Goal: Task Accomplishment & Management: Manage account settings

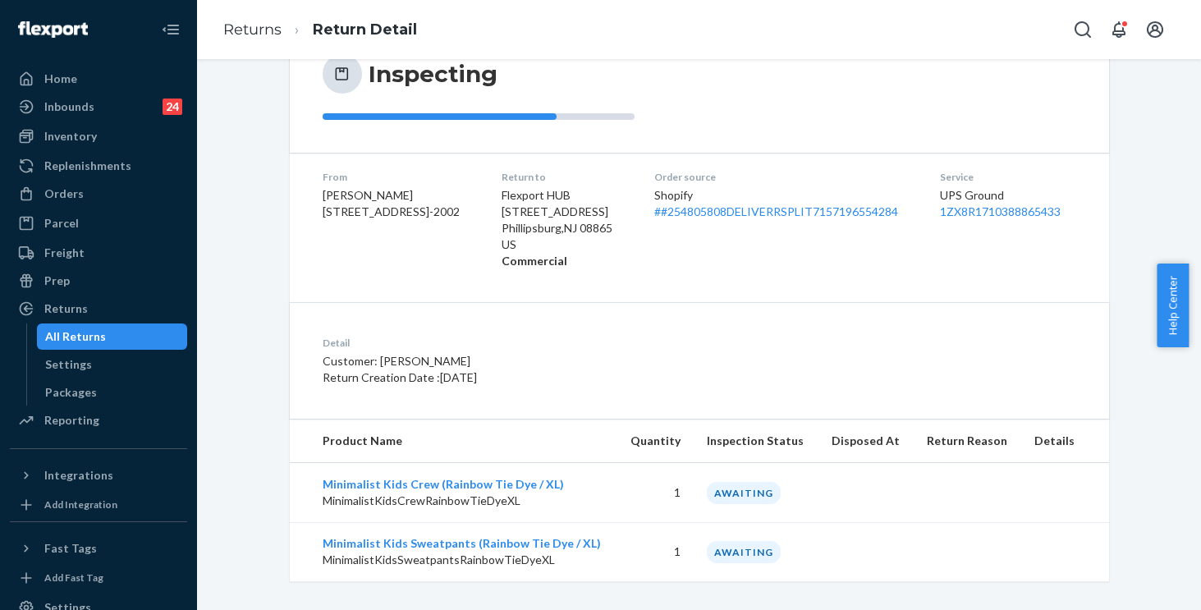
scroll to position [192, 0]
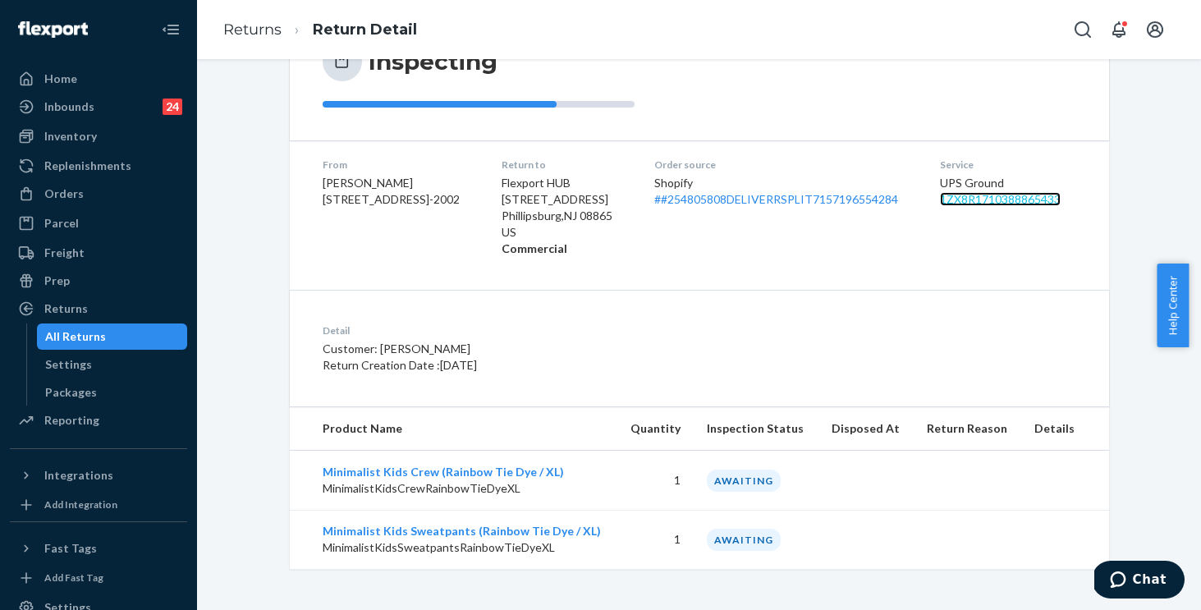
click at [973, 195] on link "1ZX8R1710388865433" at bounding box center [1000, 199] width 121 height 14
click at [755, 308] on div "Detail Customer: Nicole Pezza Return Creation Date : 9/16/2025" at bounding box center [699, 348] width 819 height 117
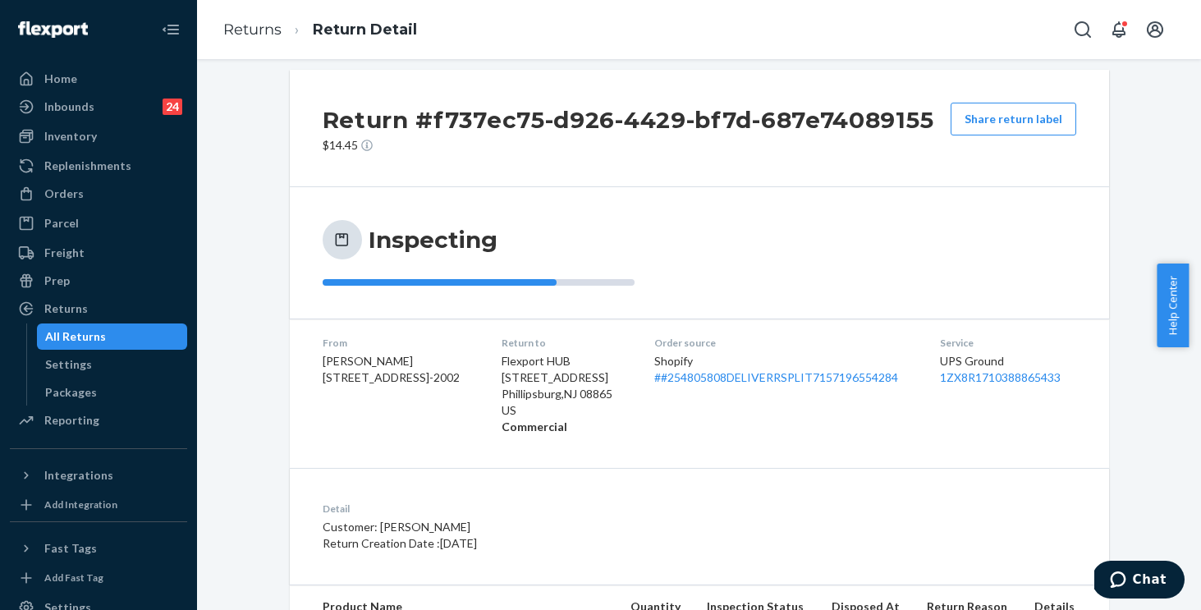
scroll to position [0, 0]
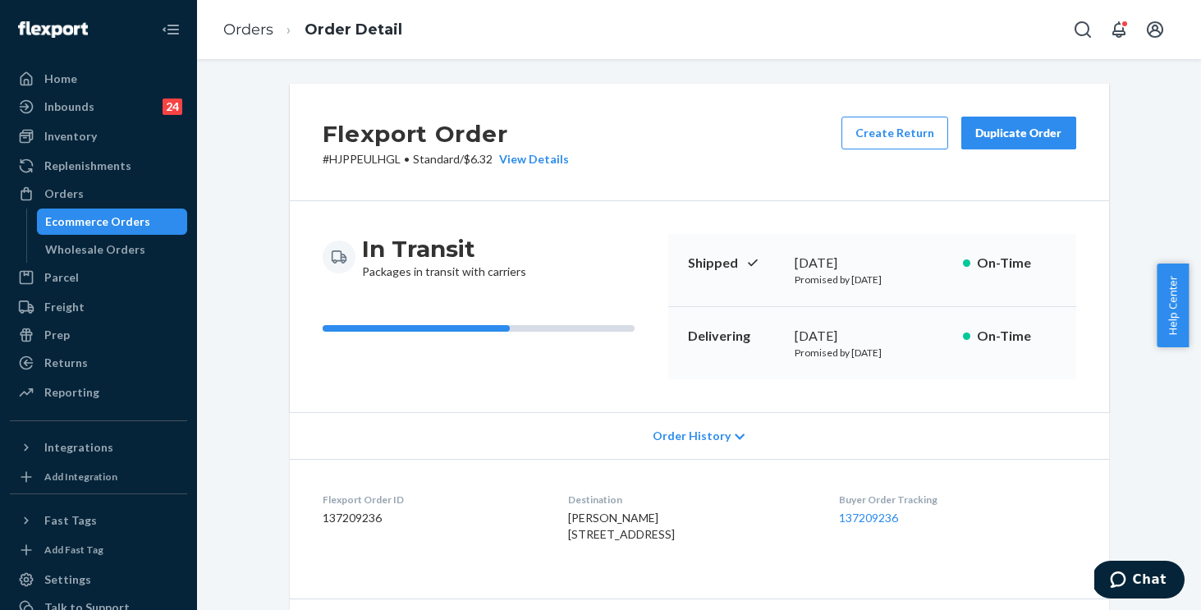
click at [682, 434] on span "Order History" at bounding box center [692, 436] width 78 height 16
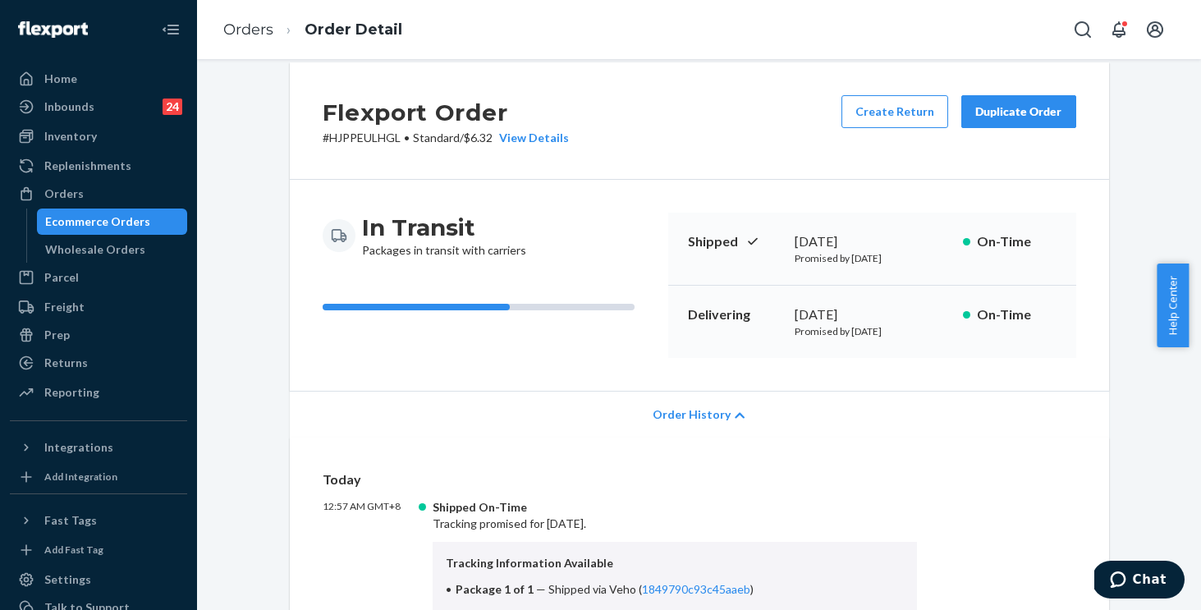
scroll to position [137, 0]
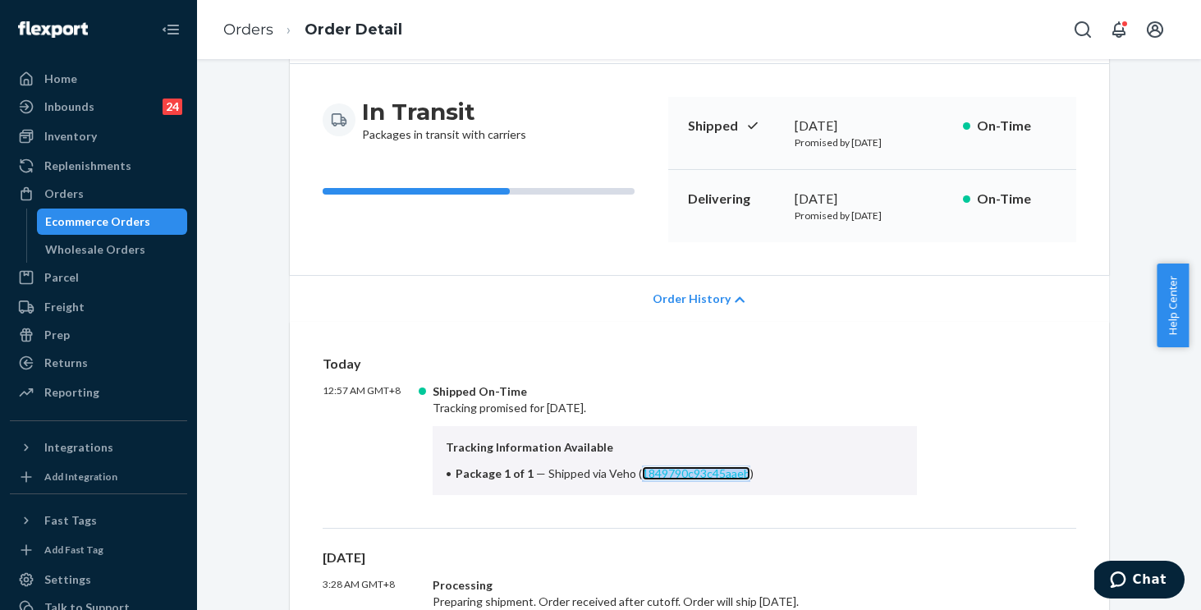
copy link "1849790c93c45aaeb"
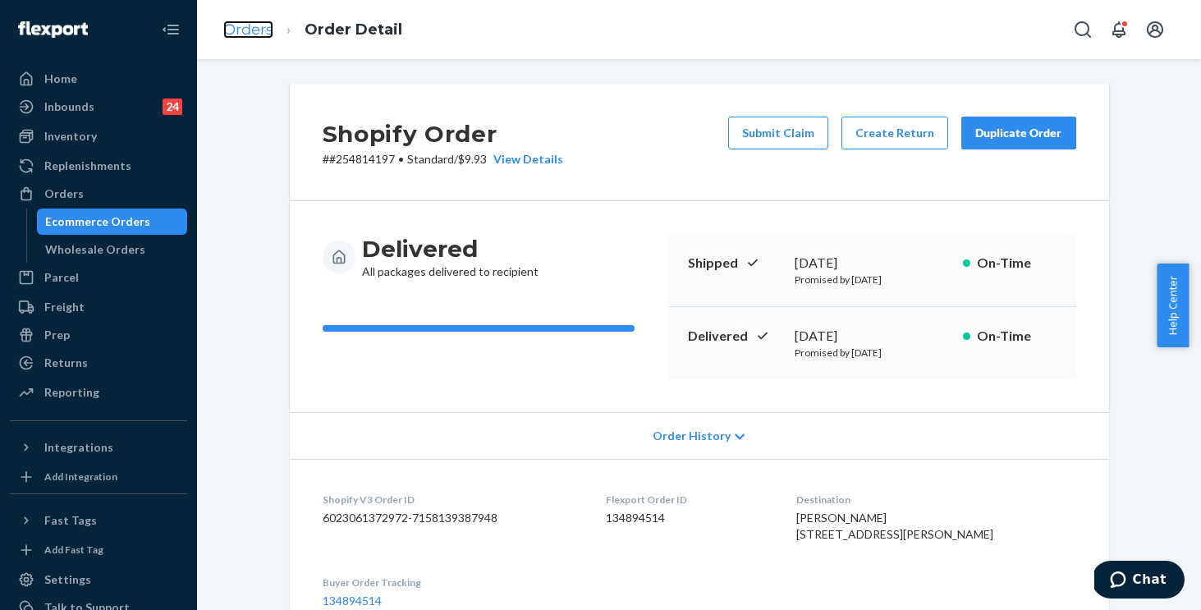
click at [241, 30] on link "Orders" at bounding box center [248, 30] width 50 height 18
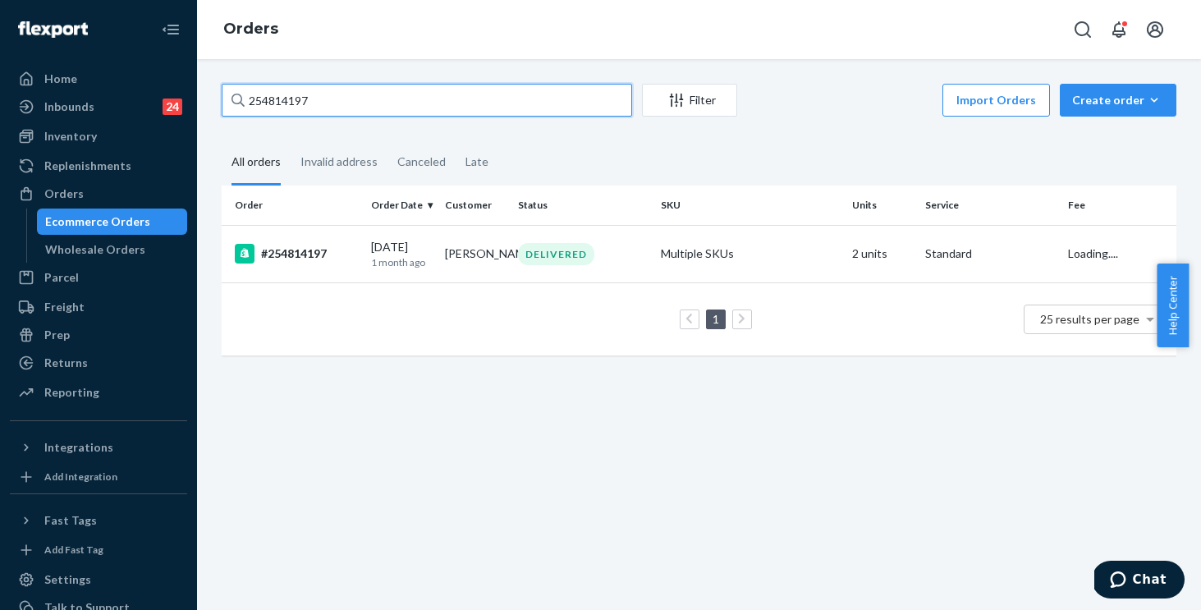
click at [346, 99] on input "254814197" at bounding box center [427, 100] width 411 height 33
drag, startPoint x: 331, startPoint y: 97, endPoint x: 137, endPoint y: 65, distance: 196.4
click at [137, 65] on div "Home Inbounds 24 Shipping Plans Problems 24 Inventory Products Replenishments O…" at bounding box center [600, 305] width 1201 height 610
paste input "5310672"
click at [498, 97] on input "255310672" at bounding box center [427, 100] width 411 height 33
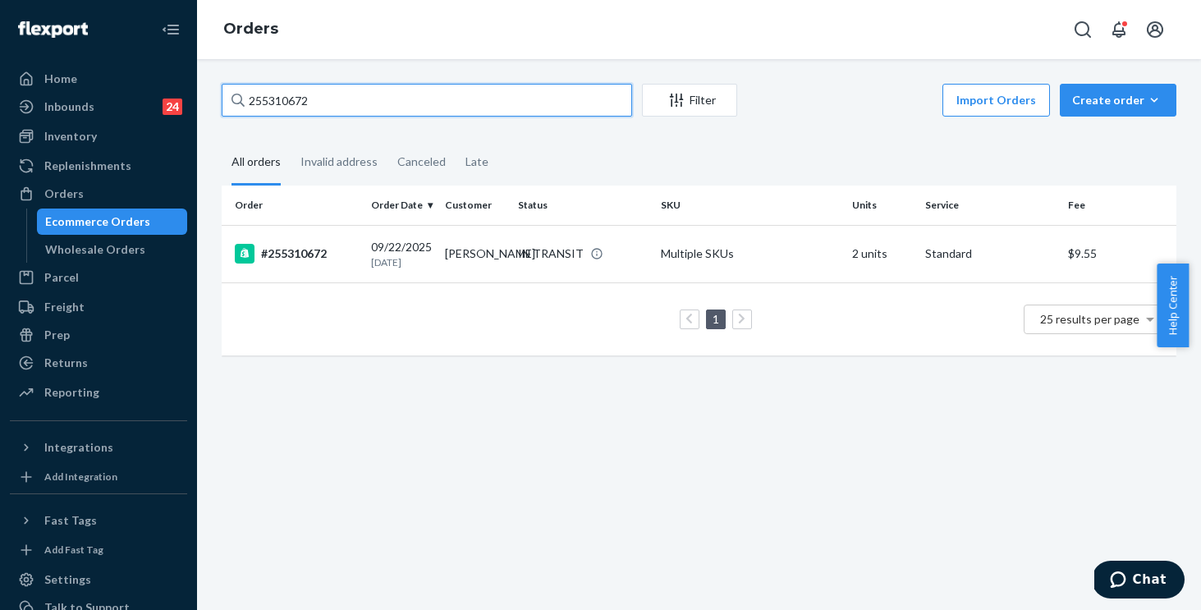
drag, startPoint x: 123, startPoint y: -3, endPoint x: 89, endPoint y: -11, distance: 34.6
click at [89, 0] on html "Home Inbounds 24 Shipping Plans Problems 24 Inventory Products Replenishments O…" at bounding box center [600, 305] width 1201 height 610
paste input "#255178197"
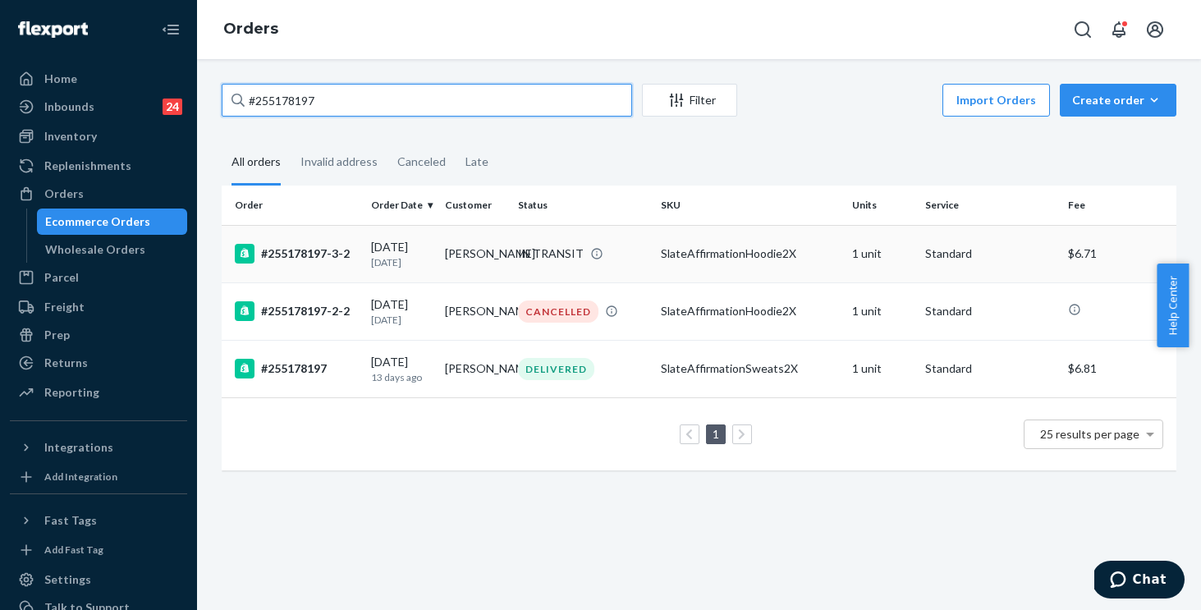
type input "#255178197"
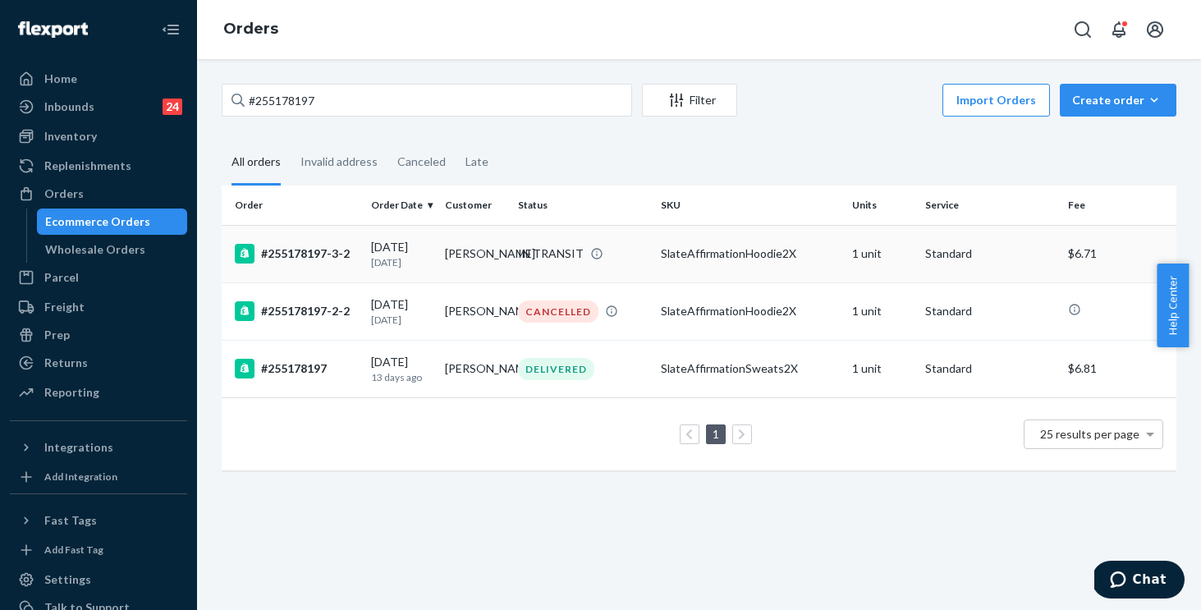
click at [631, 271] on td "IN TRANSIT" at bounding box center [582, 253] width 143 height 57
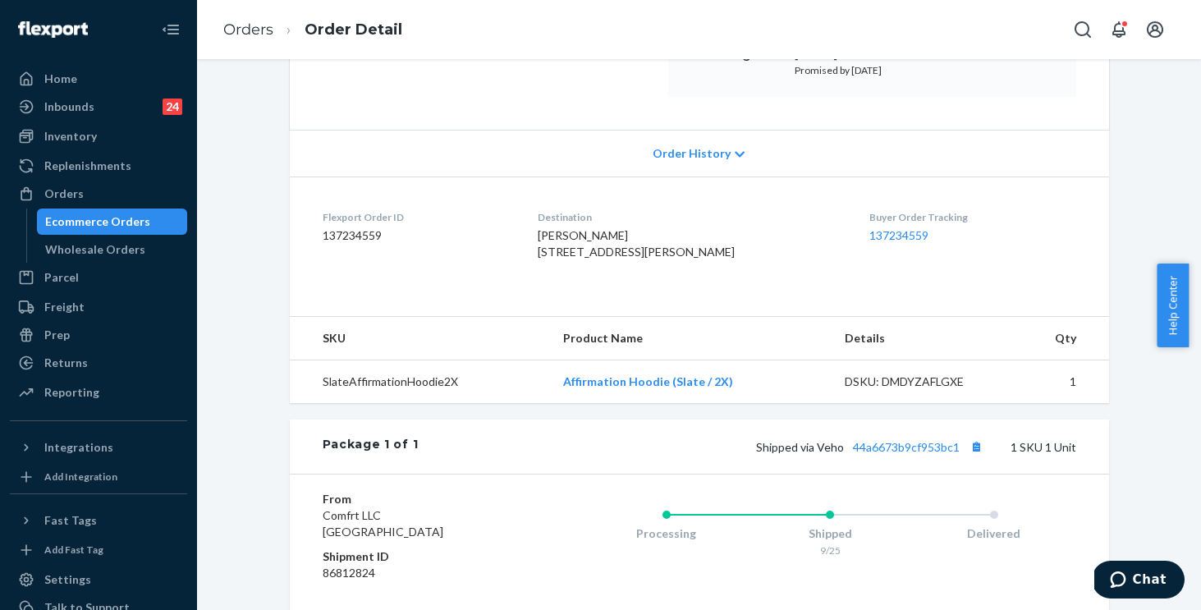
scroll to position [264, 0]
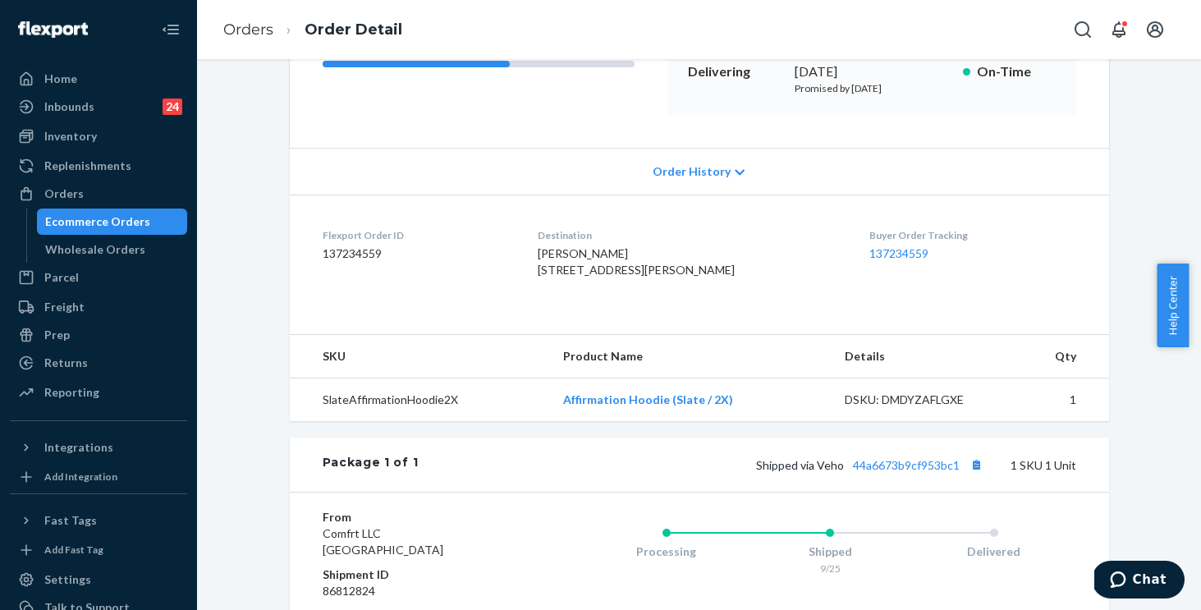
click at [691, 173] on span "Order History" at bounding box center [692, 171] width 78 height 16
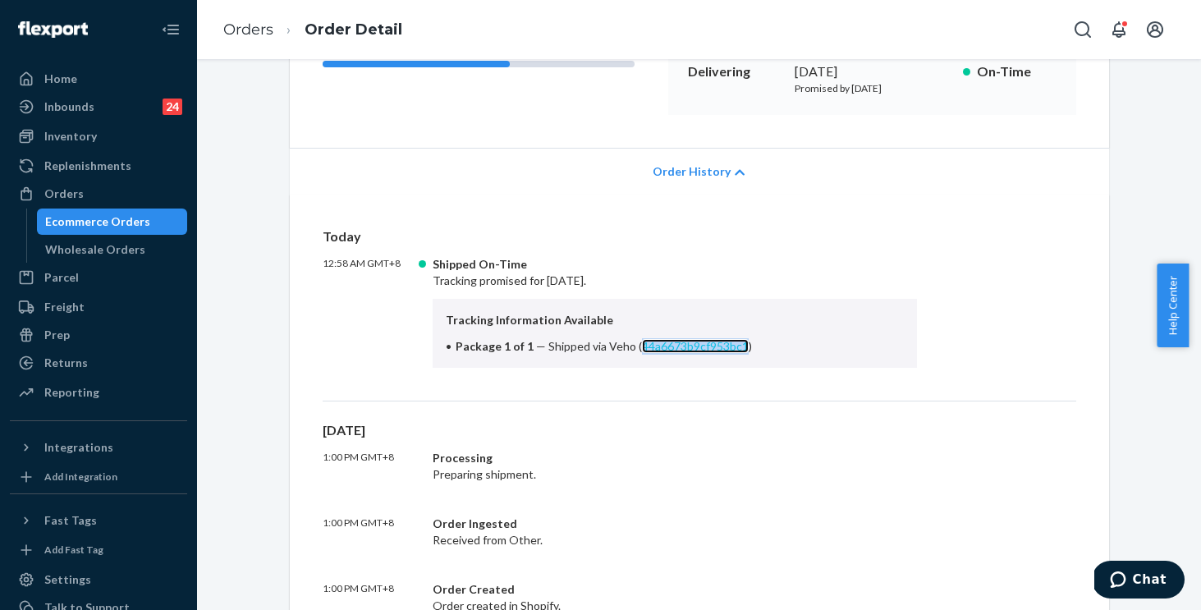
copy link "44a6673b9cf953bc1"
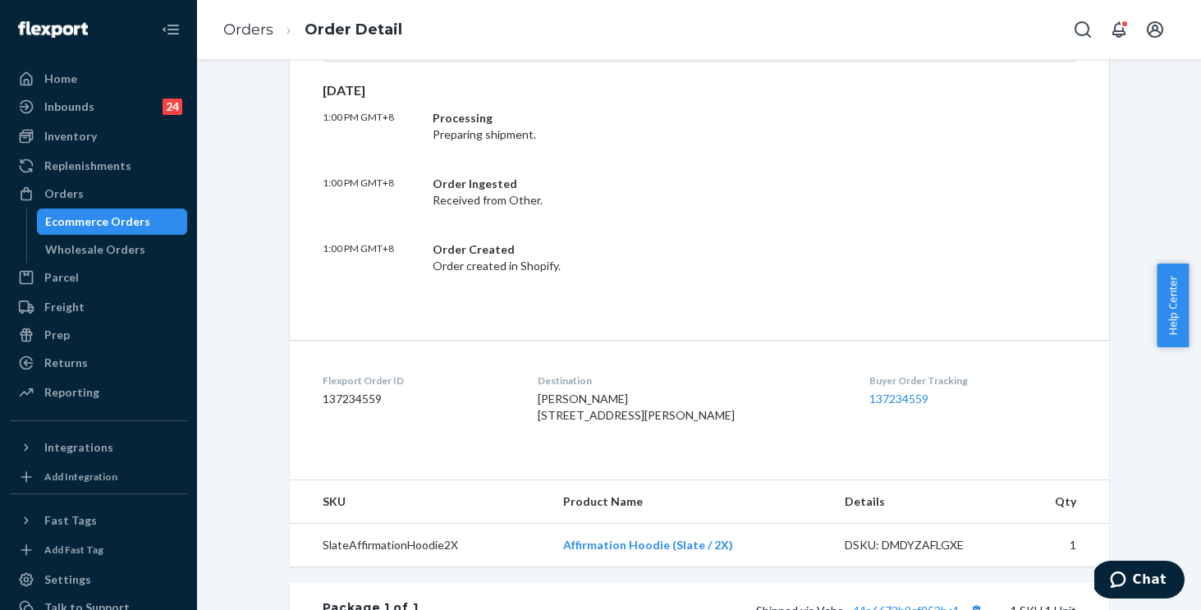
scroll to position [608, 0]
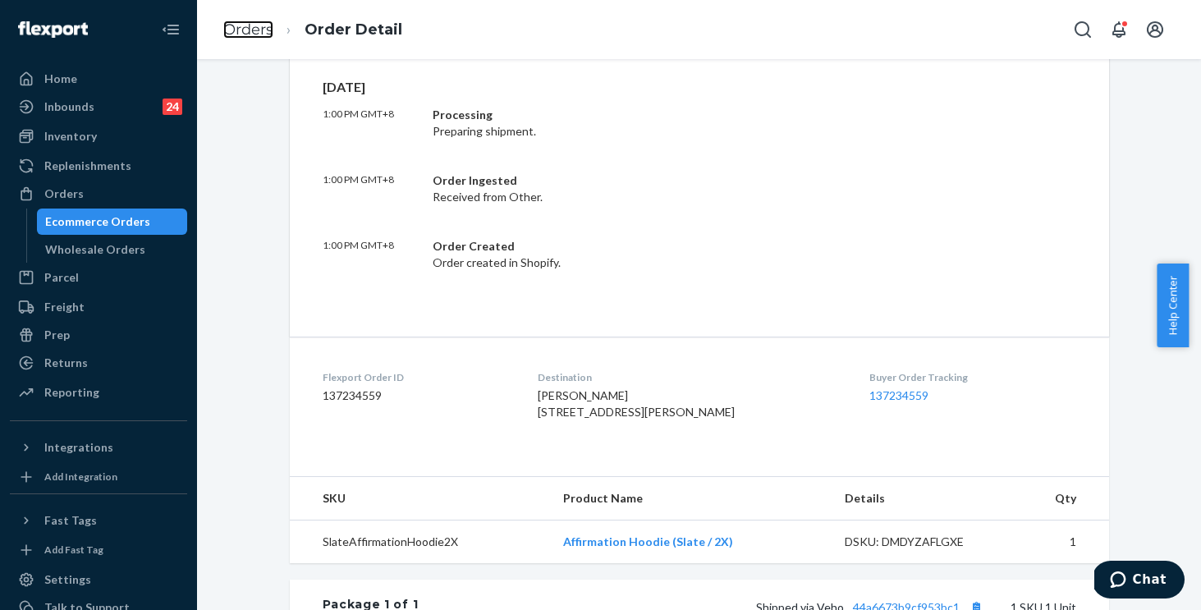
click at [243, 25] on link "Orders" at bounding box center [248, 30] width 50 height 18
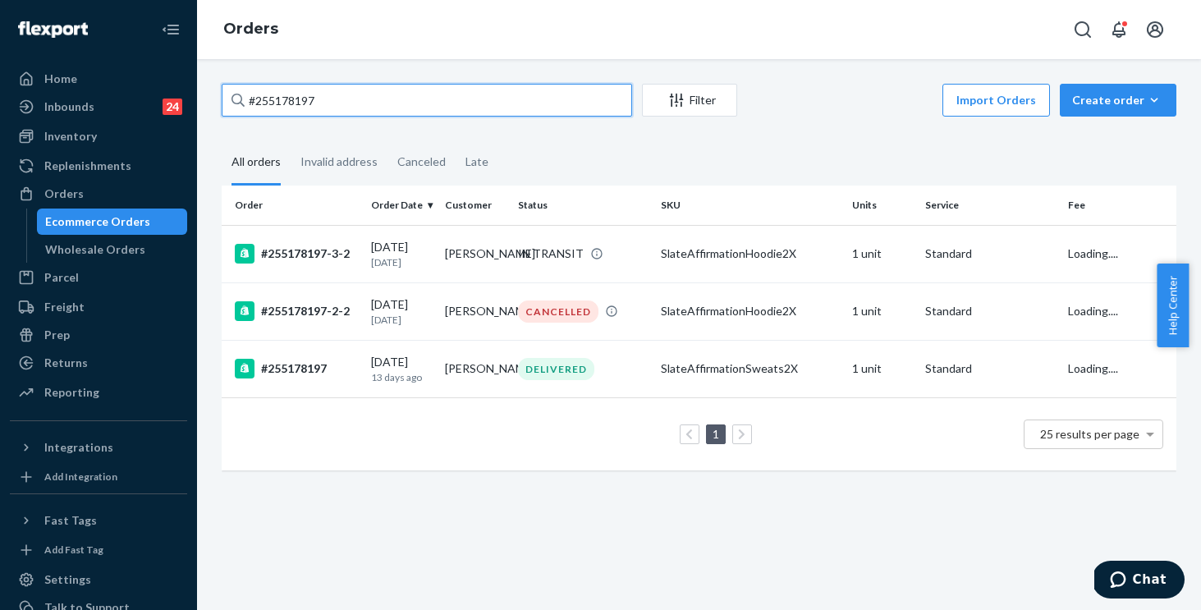
click at [351, 98] on input "#255178197" at bounding box center [427, 100] width 411 height 33
drag, startPoint x: 161, startPoint y: 67, endPoint x: 121, endPoint y: 57, distance: 41.6
click at [121, 57] on div "Home Inbounds 24 Shipping Plans Problems 24 Inventory Products Replenishments O…" at bounding box center [600, 305] width 1201 height 610
paste input "255182560"
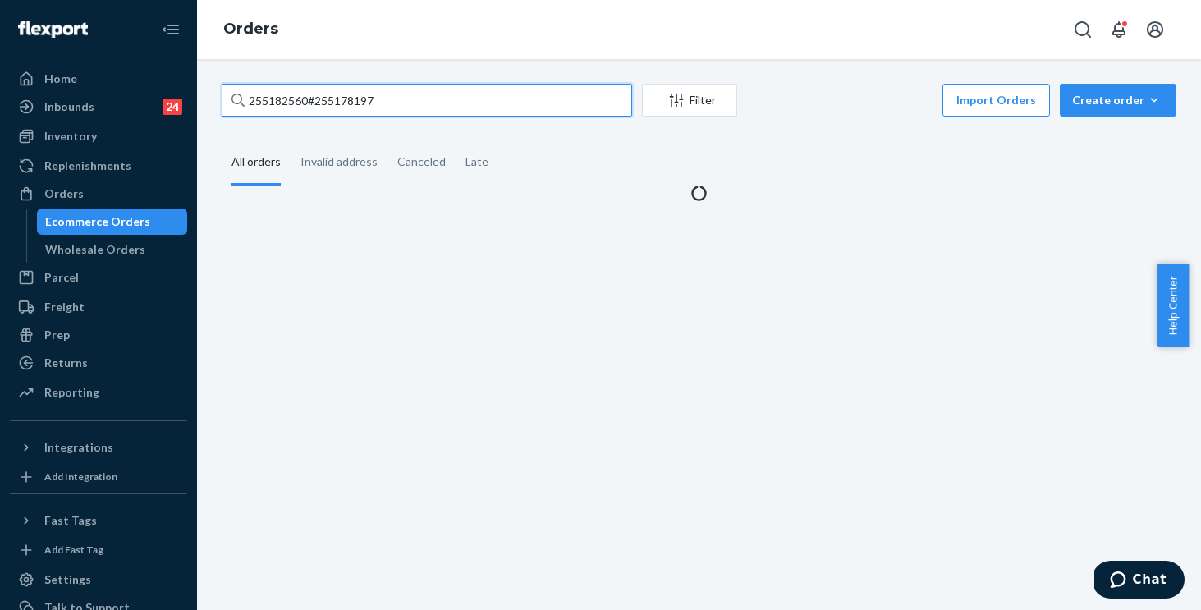
drag, startPoint x: 417, startPoint y: 101, endPoint x: 41, endPoint y: 48, distance: 379.7
click at [41, 48] on div "Home Inbounds 24 Shipping Plans Problems 24 Inventory Products Replenishments O…" at bounding box center [600, 305] width 1201 height 610
paste input "text"
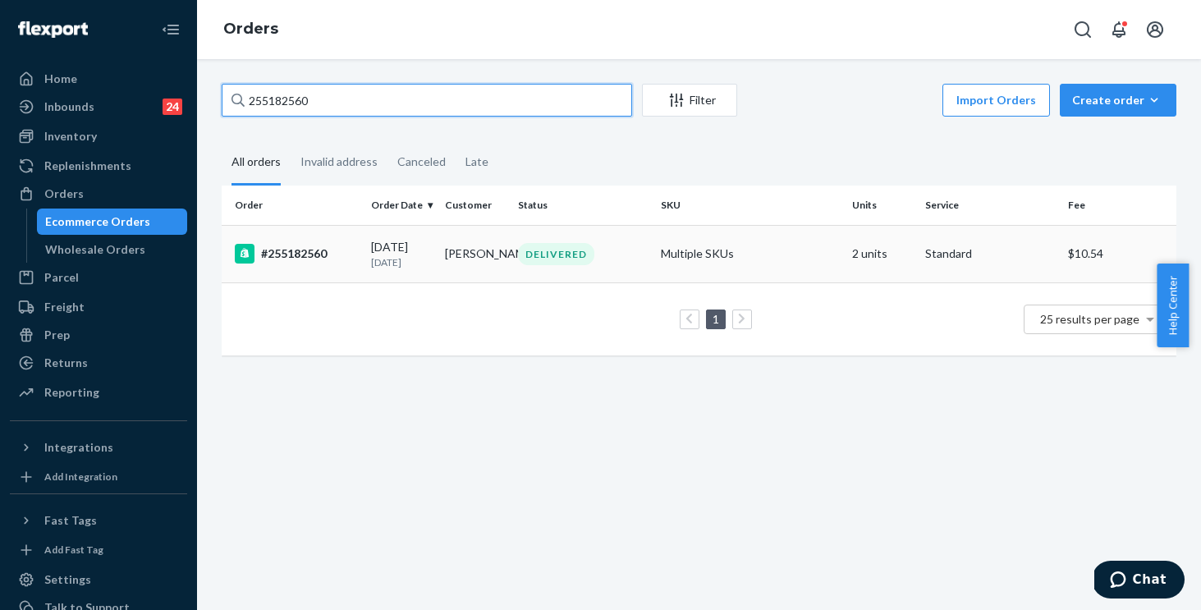
type input "255182560"
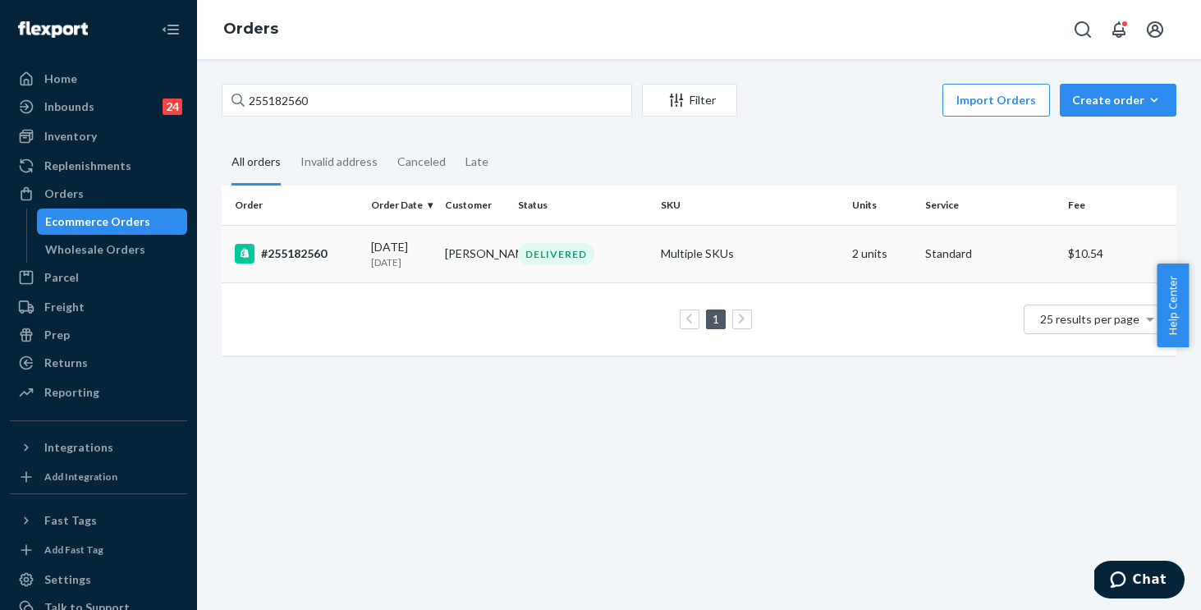
click at [330, 264] on div "#255182560" at bounding box center [296, 254] width 123 height 20
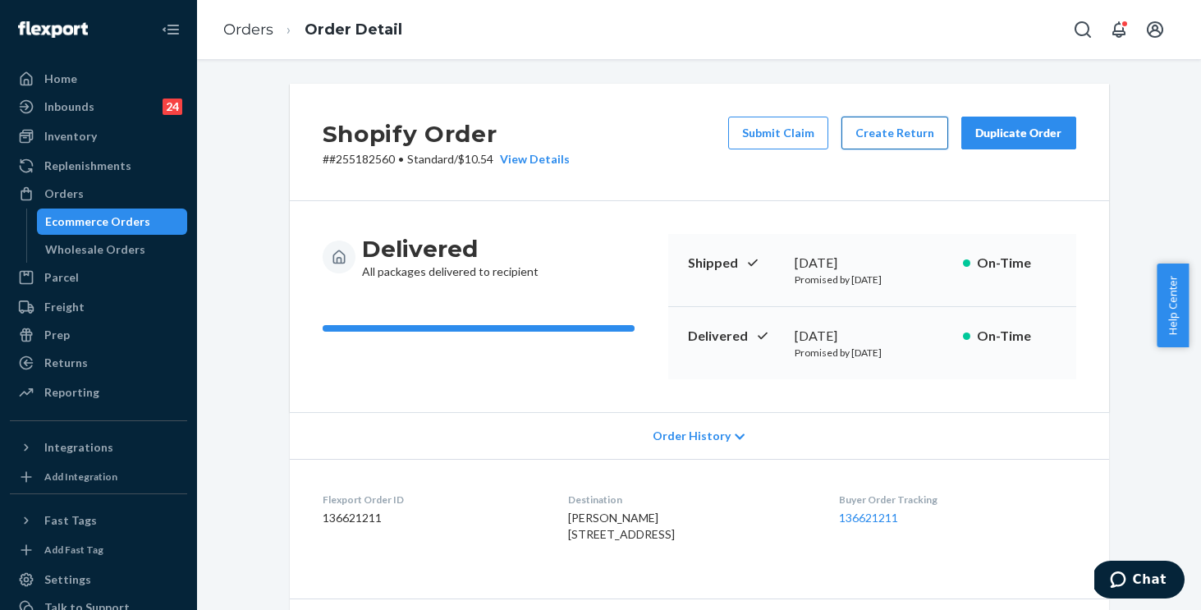
click at [910, 126] on button "Create Return" at bounding box center [895, 133] width 107 height 33
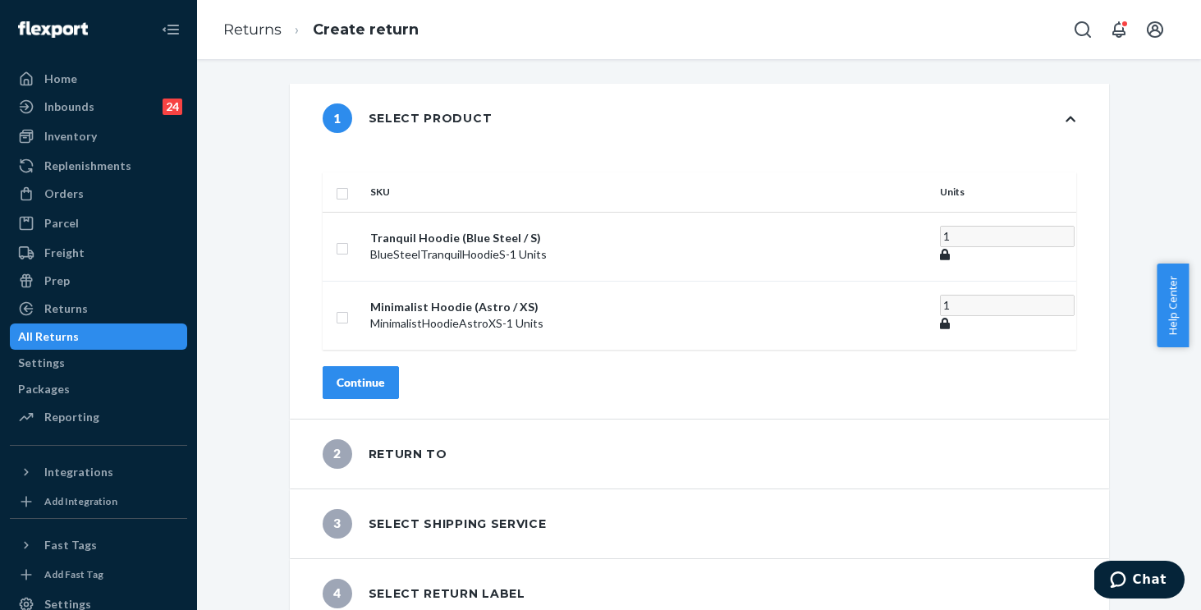
click at [349, 183] on input "checkbox" at bounding box center [342, 191] width 13 height 17
checkbox input "true"
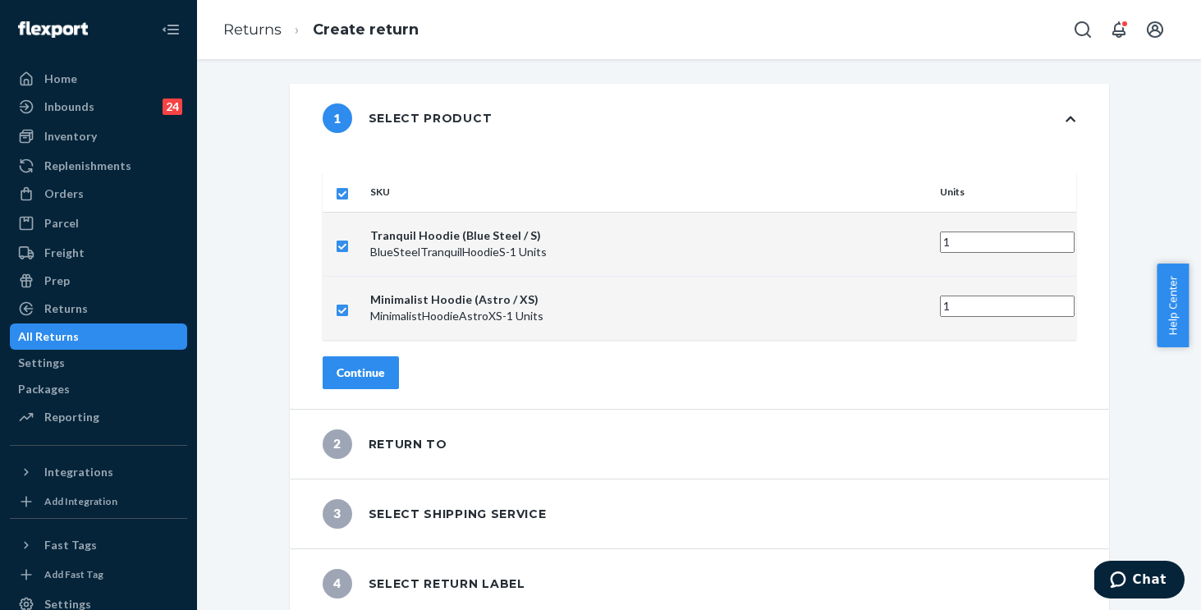
click at [385, 365] on div "Continue" at bounding box center [361, 373] width 48 height 16
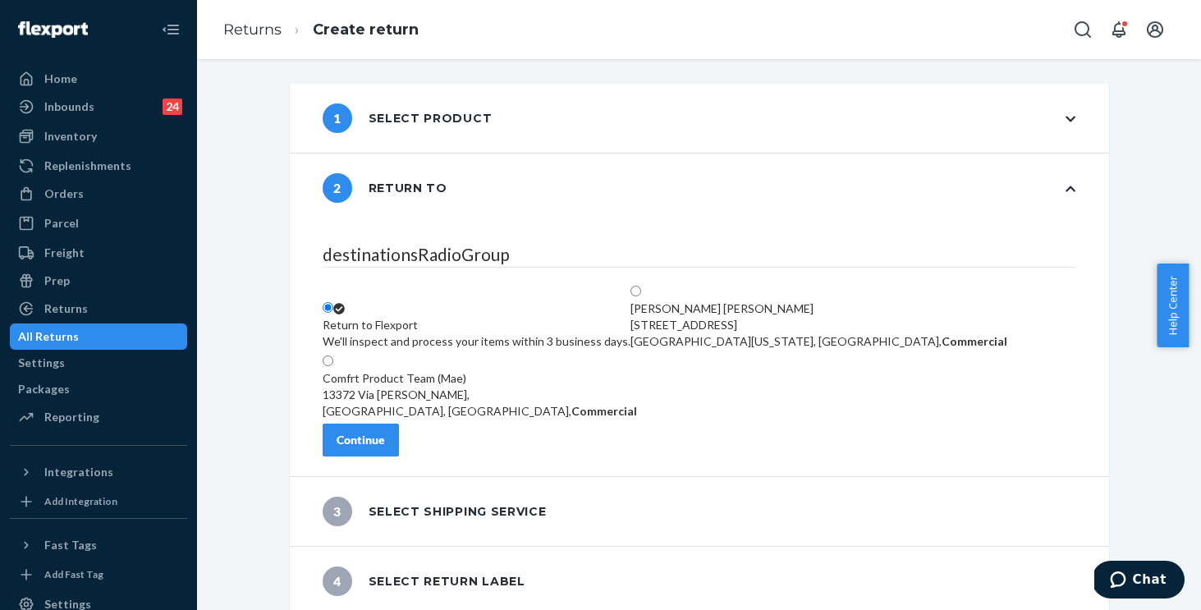
click at [385, 445] on div "Continue" at bounding box center [361, 440] width 48 height 16
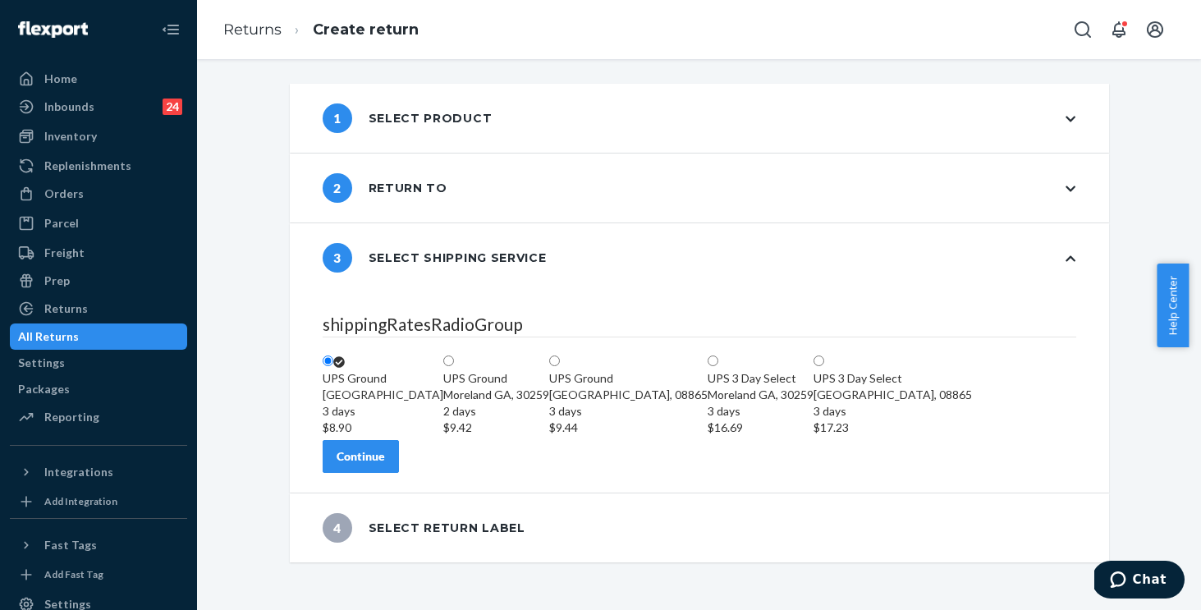
click at [385, 465] on div "Continue" at bounding box center [361, 456] width 48 height 16
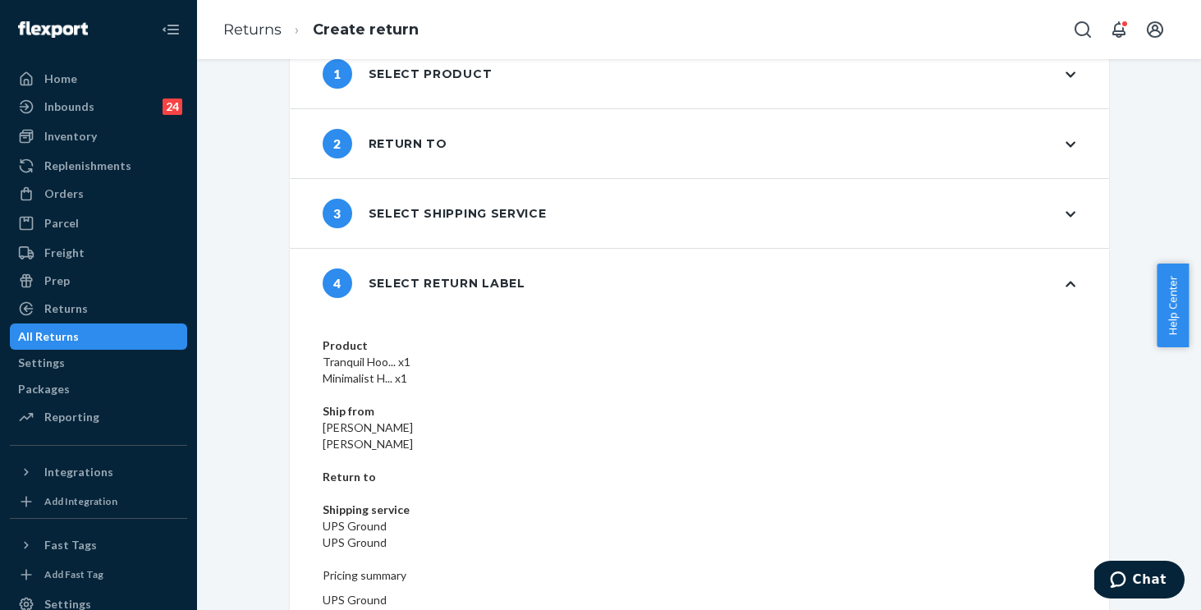
scroll to position [76, 0]
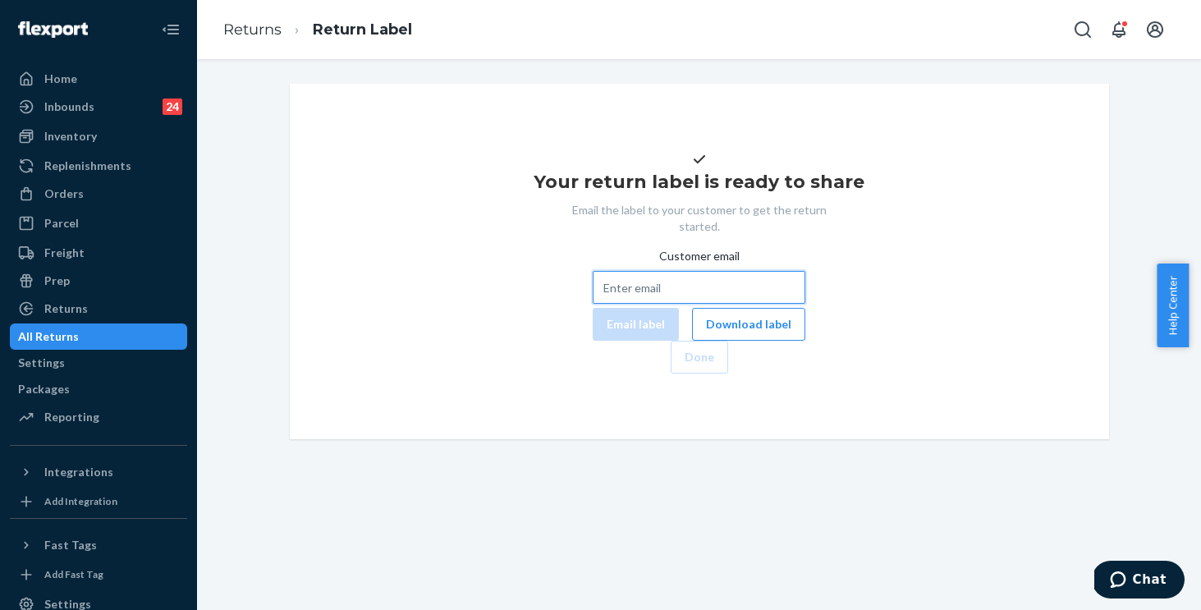
click at [593, 304] on input "Customer email" at bounding box center [699, 287] width 213 height 33
paste input "porourke44@gmail.com"
type input "porourke44@gmail.com"
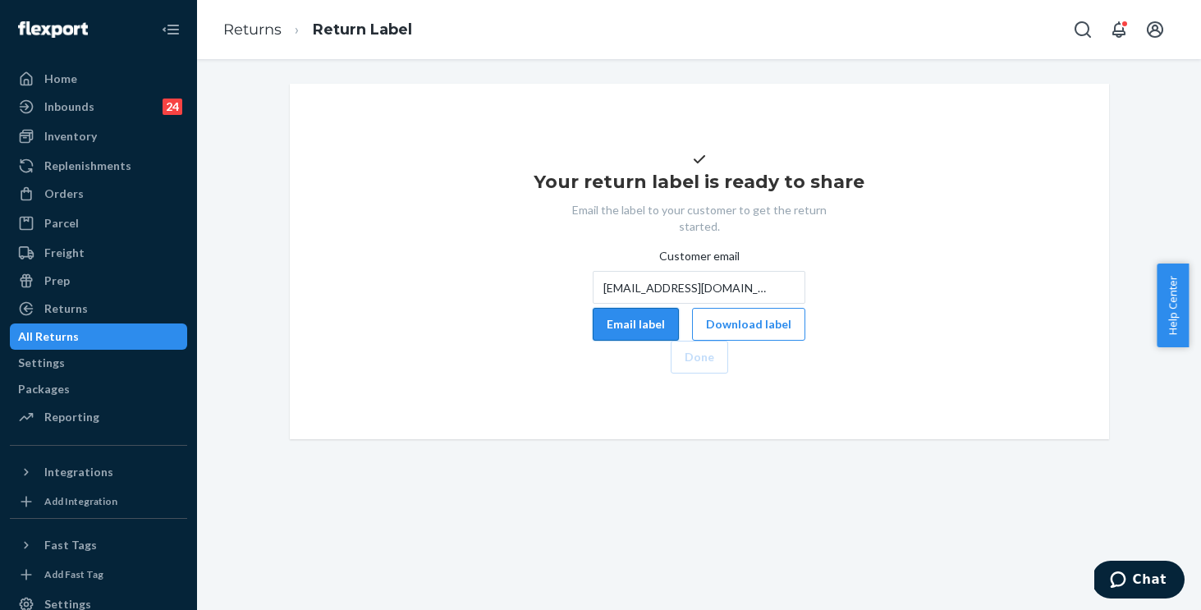
click at [593, 341] on button "Email label" at bounding box center [636, 324] width 86 height 33
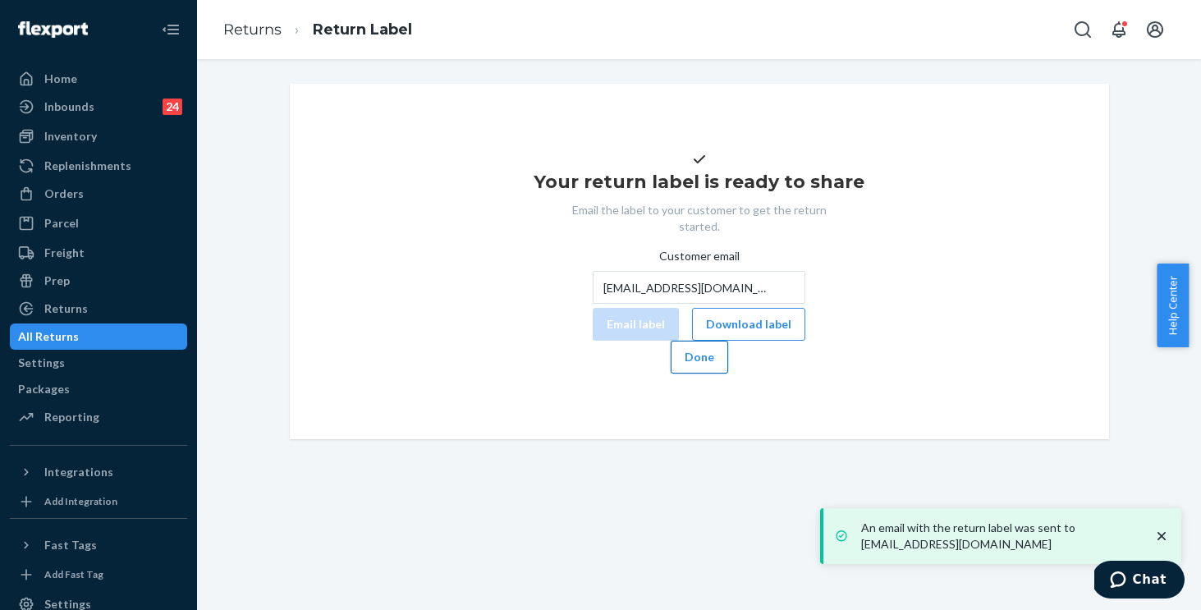
click at [728, 374] on button "Done" at bounding box center [699, 357] width 57 height 33
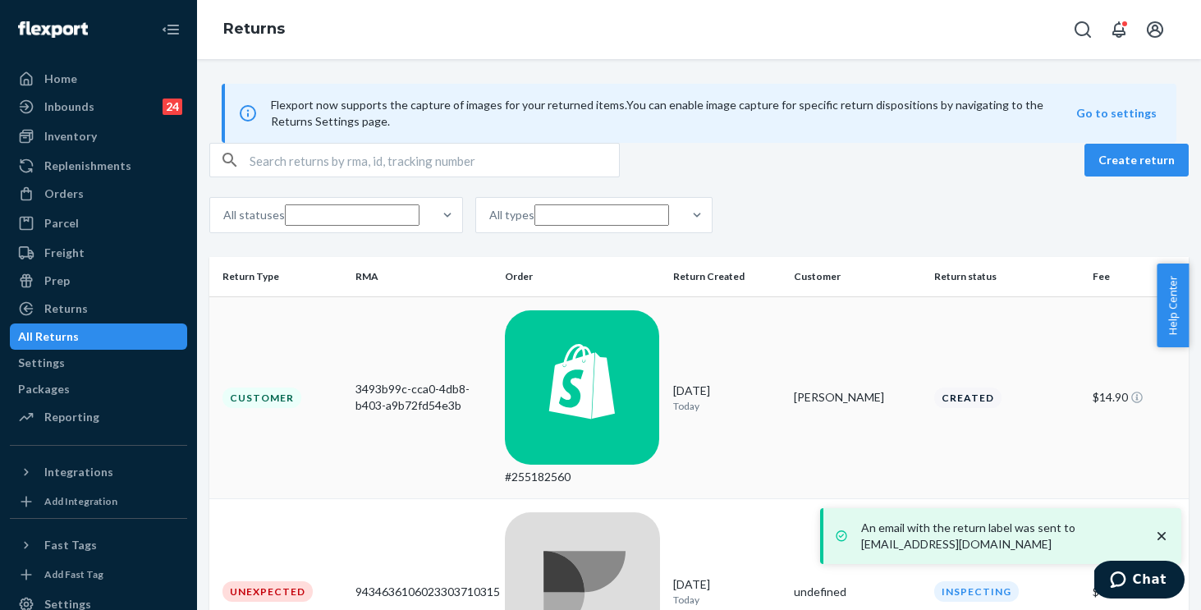
click at [648, 367] on td "#255182560" at bounding box center [582, 397] width 168 height 203
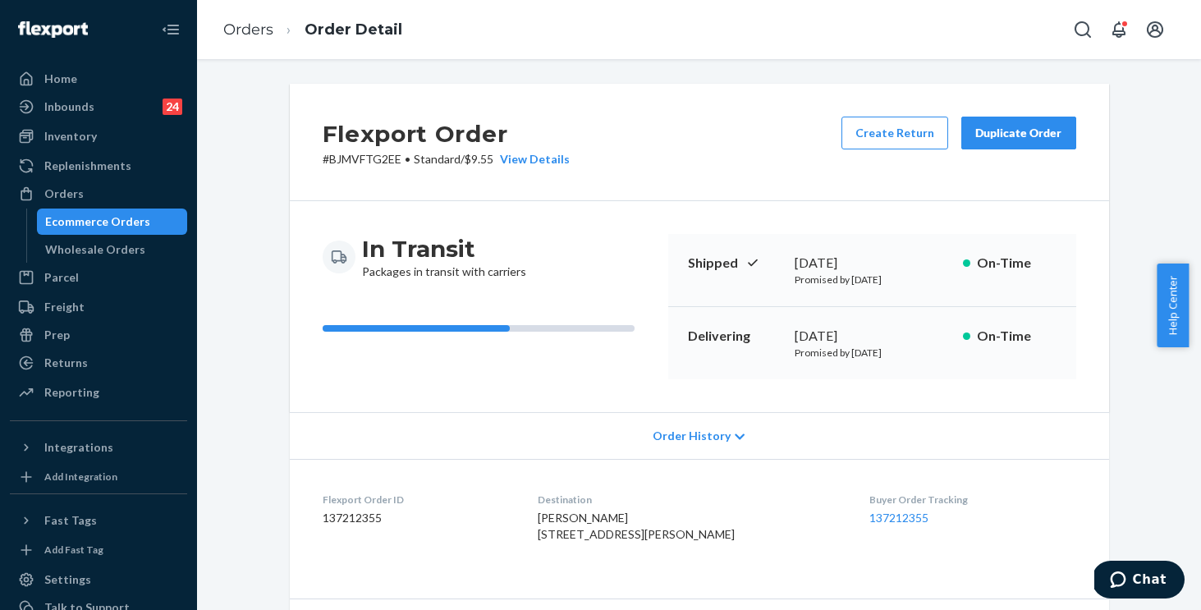
click at [681, 435] on span "Order History" at bounding box center [692, 436] width 78 height 16
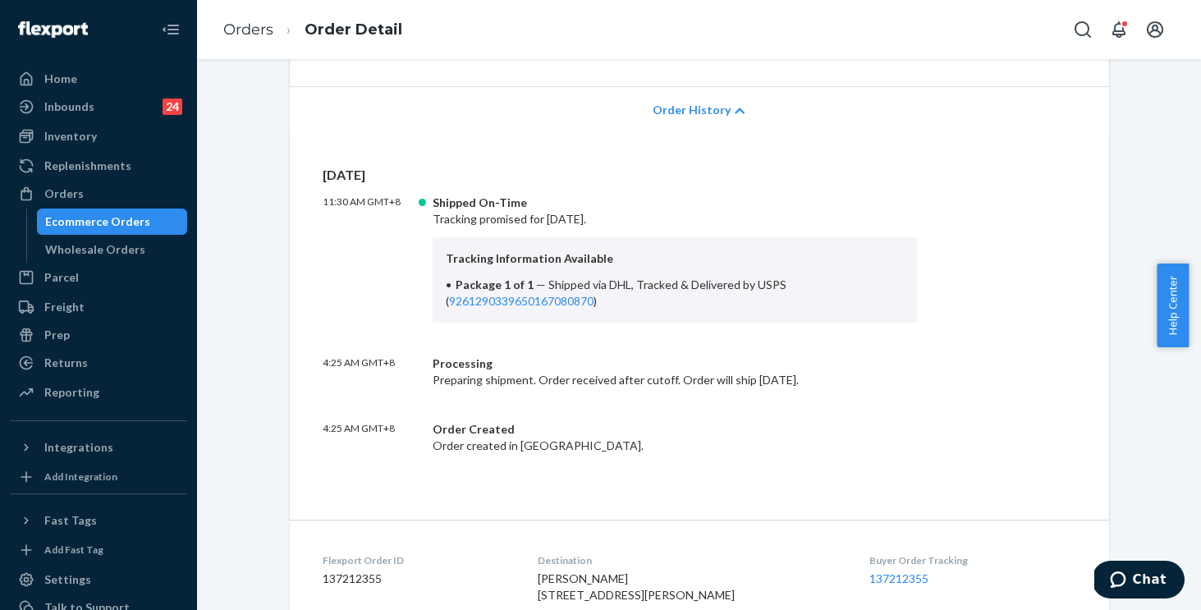
scroll to position [328, 0]
copy link "9261290339650167080870"
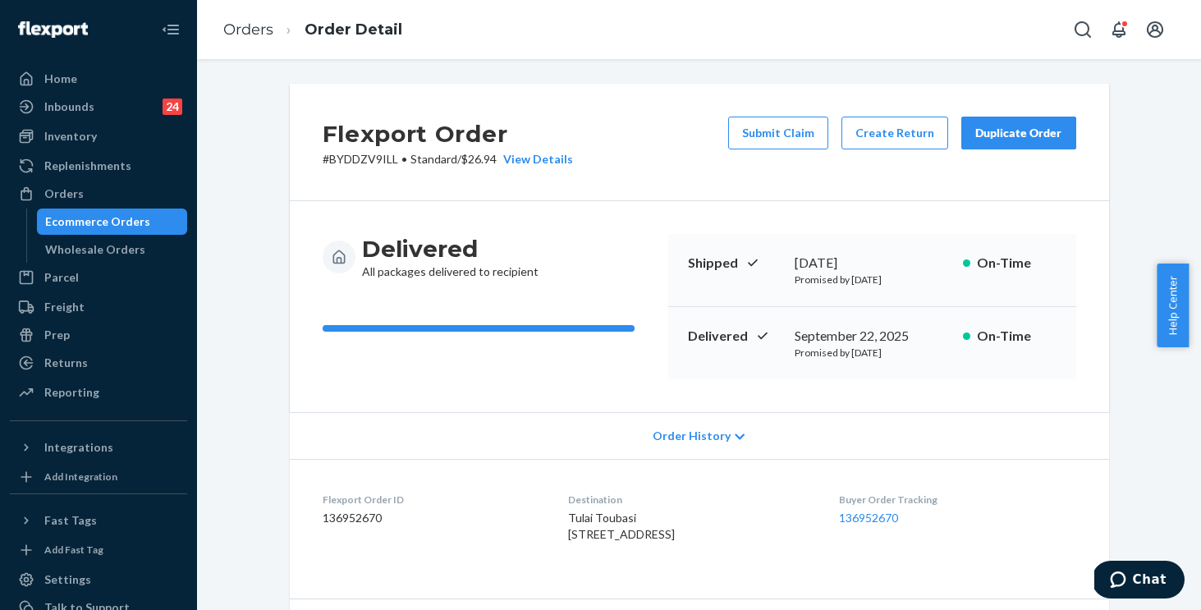
click at [351, 158] on p "# BYDDZV9ILL • Standard / $26.94 View Details" at bounding box center [448, 159] width 250 height 16
copy p "BYDDZV9ILL"
click at [691, 436] on span "Order History" at bounding box center [692, 436] width 78 height 16
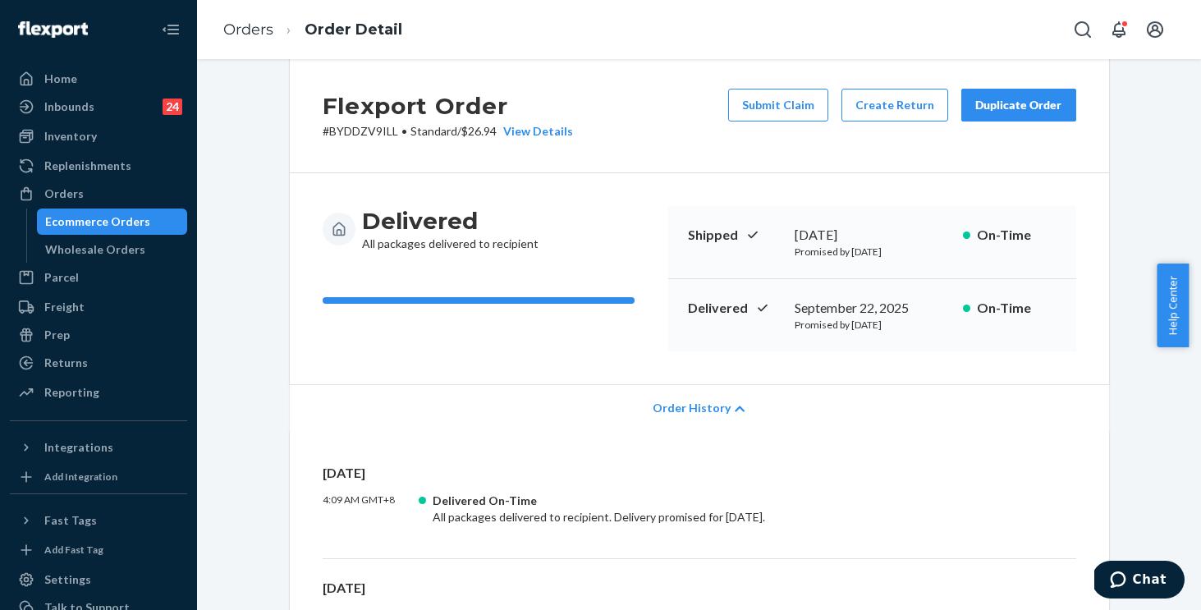
scroll to position [190, 0]
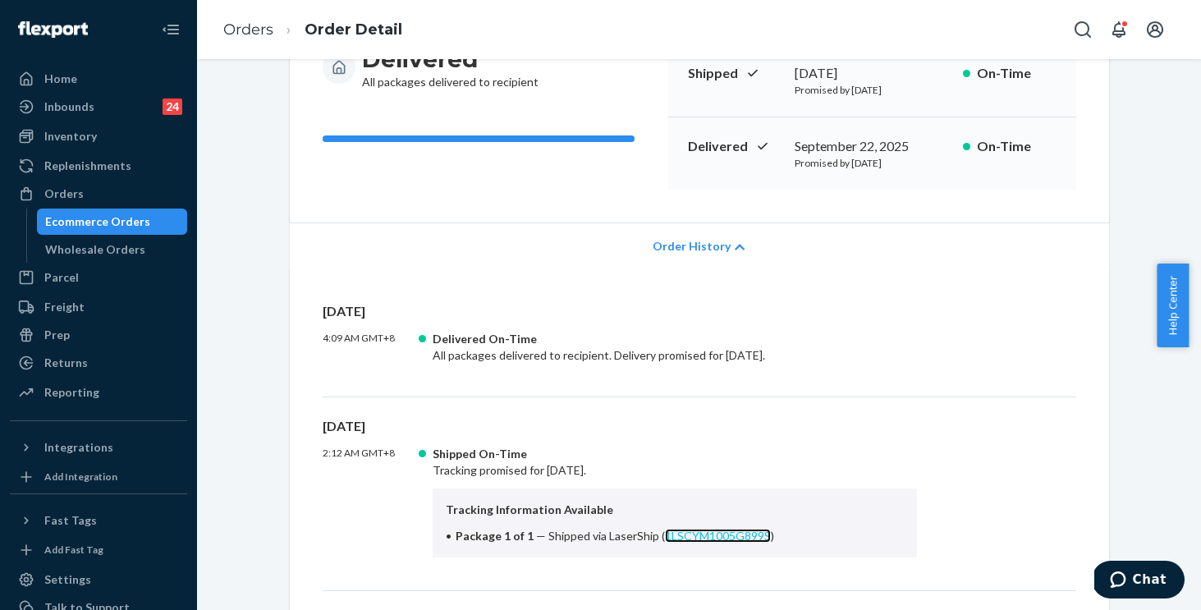
click at [689, 529] on link "1LSCYM1005G899S" at bounding box center [718, 536] width 106 height 14
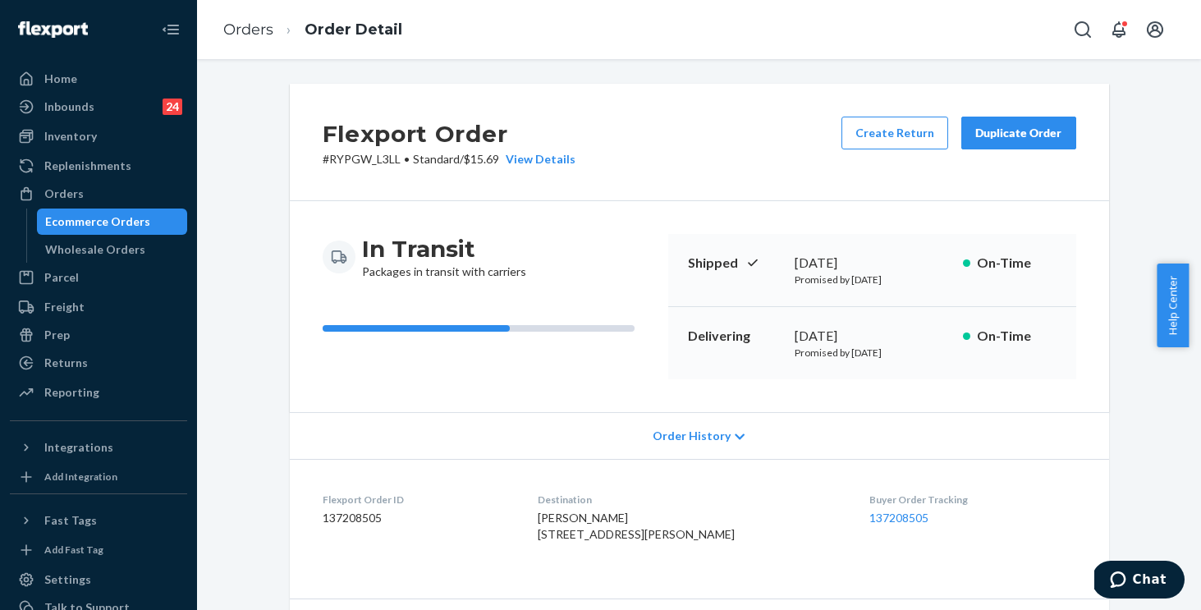
click at [704, 424] on div "Order History" at bounding box center [699, 435] width 819 height 47
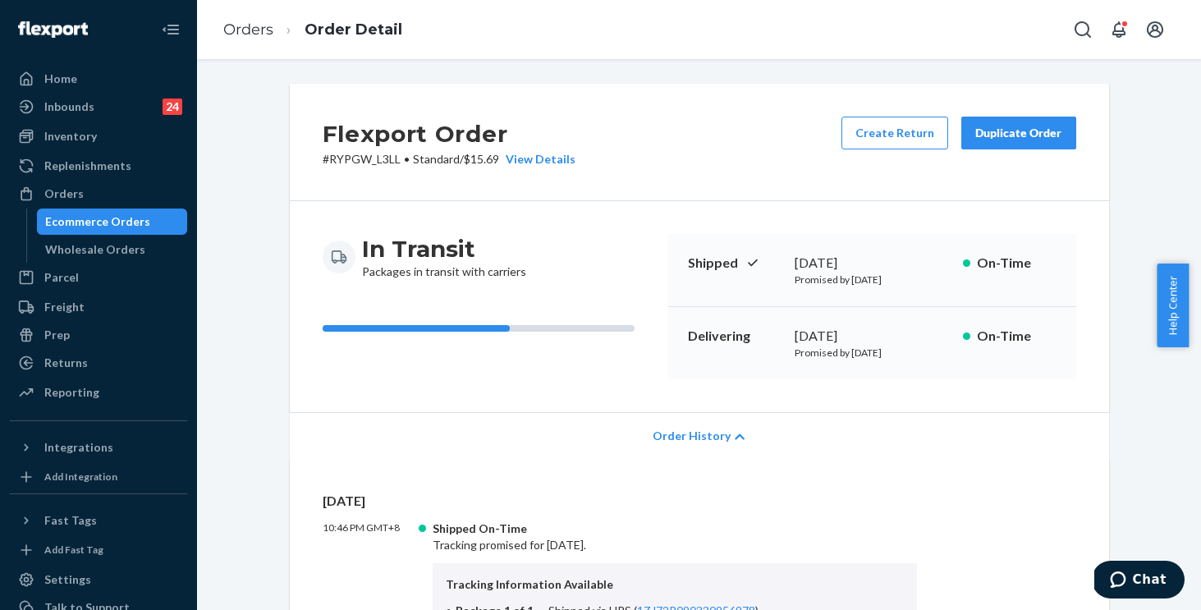
click at [690, 438] on span "Order History" at bounding box center [692, 436] width 78 height 16
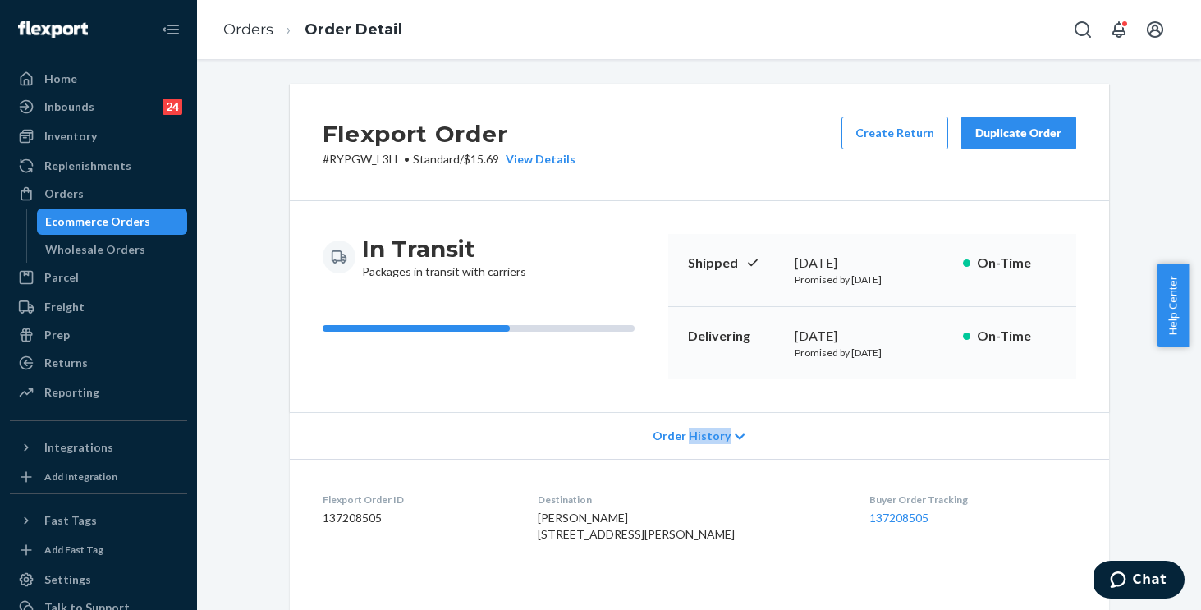
click at [690, 438] on span "Order History" at bounding box center [692, 436] width 78 height 16
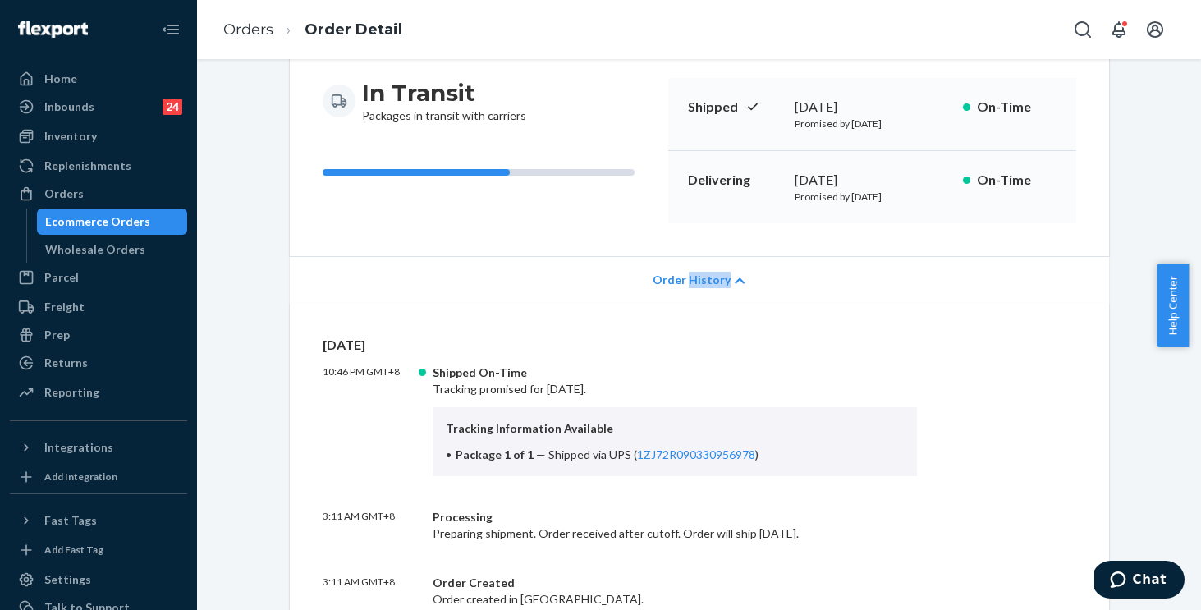
scroll to position [160, 0]
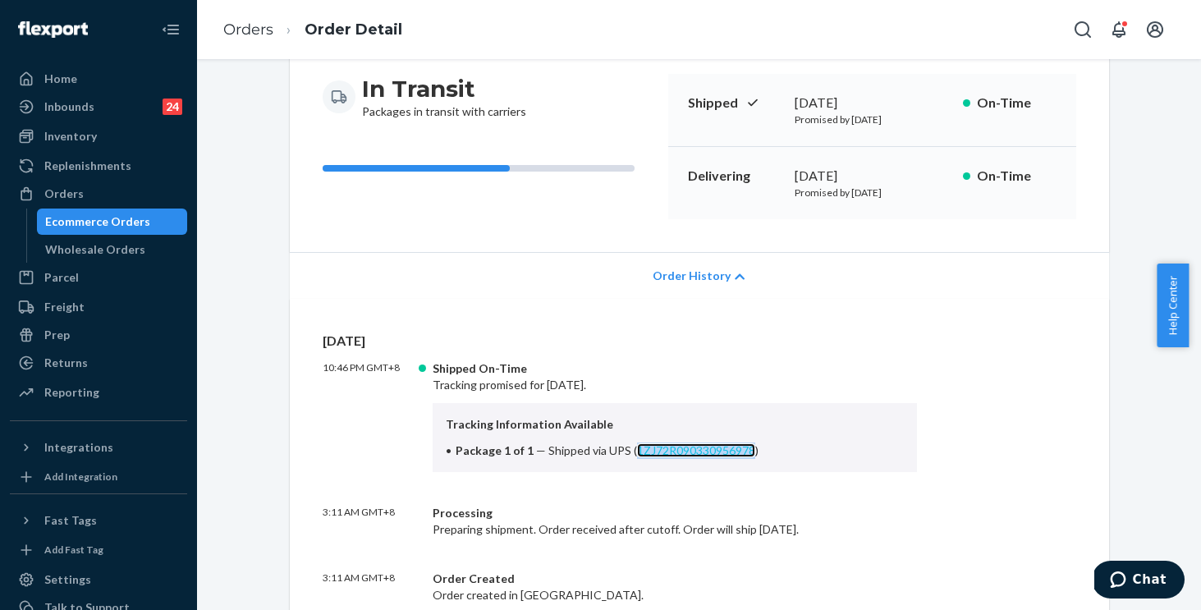
copy link "1ZJ72R090330956978"
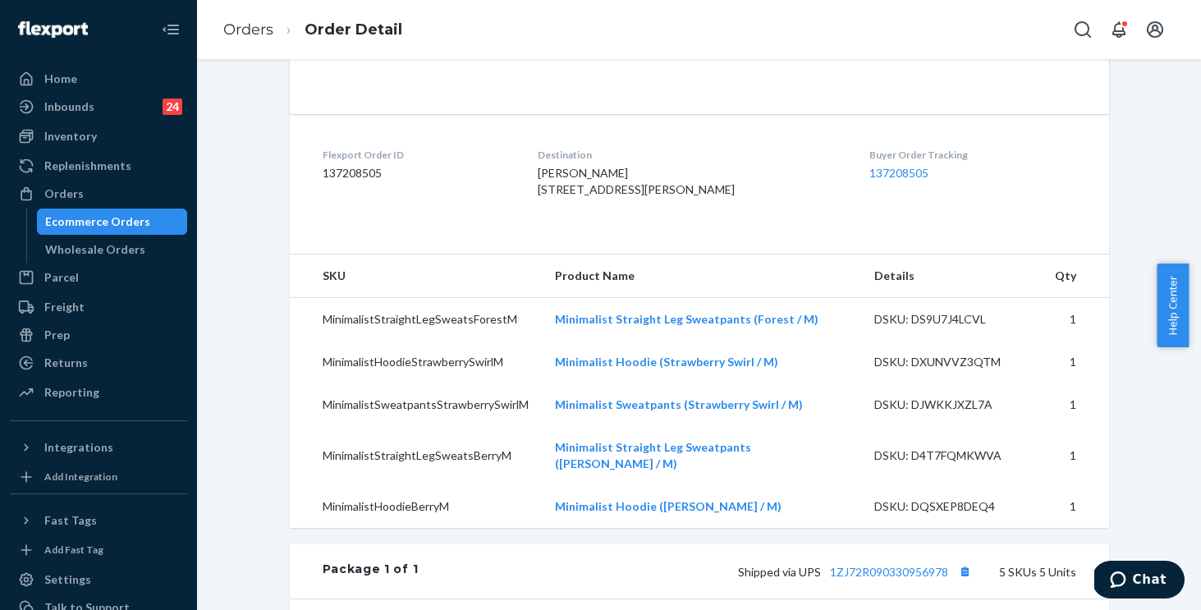
scroll to position [323, 0]
